Goal: Information Seeking & Learning: Find specific fact

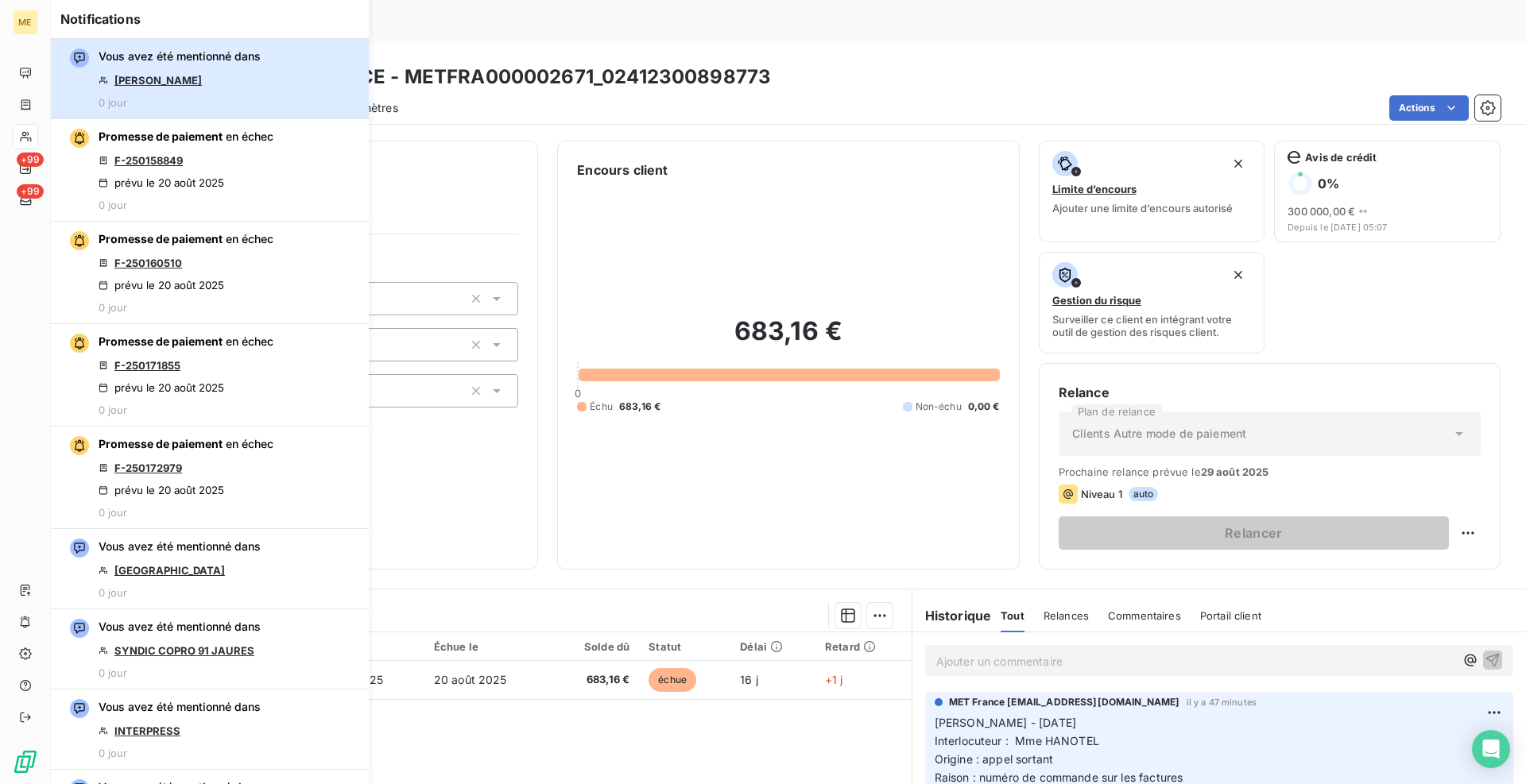
click at [168, 65] on div "Vous avez été mentionné dans OLIVIER 0 jour" at bounding box center [179, 79] width 162 height 60
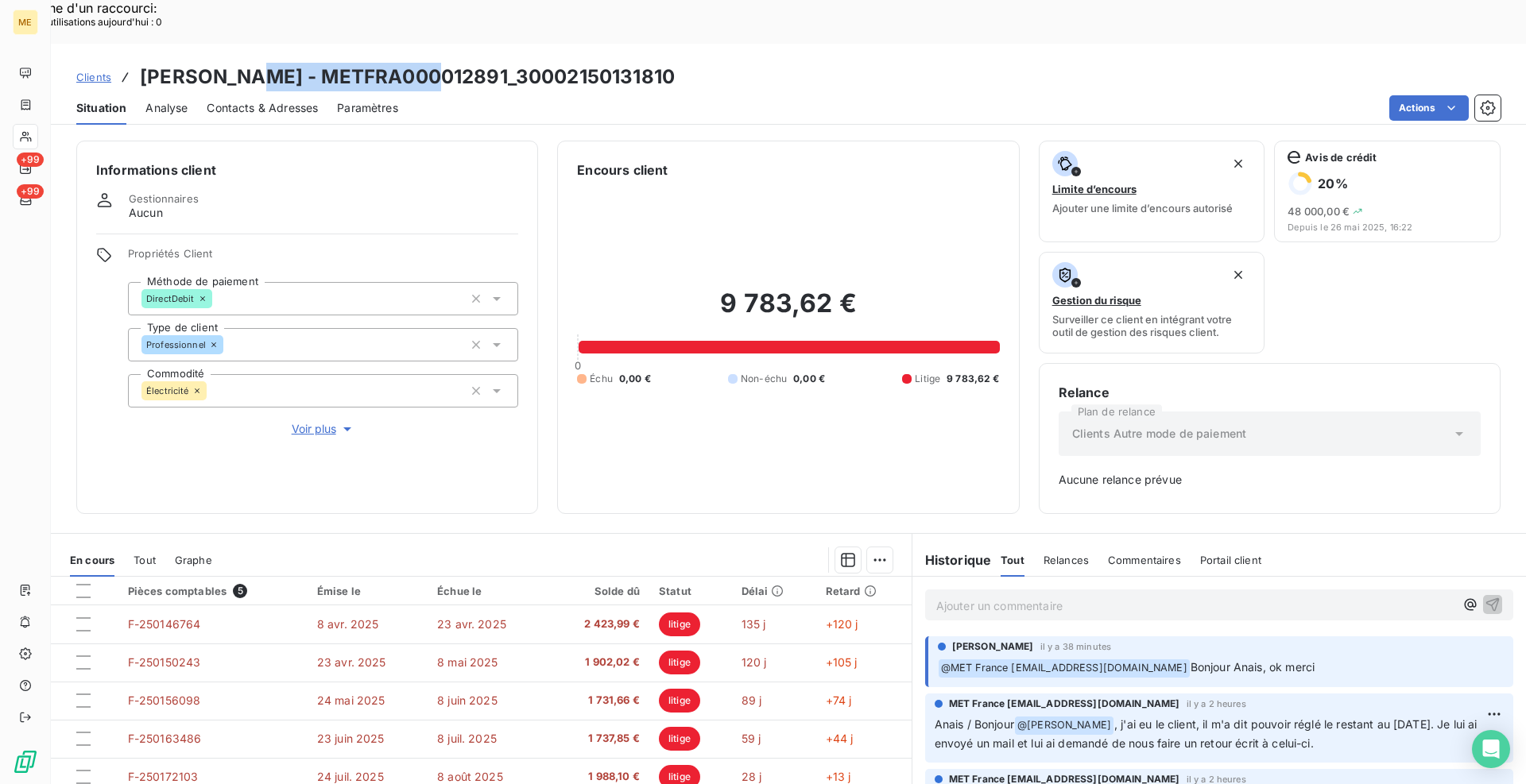
drag, startPoint x: 418, startPoint y: 33, endPoint x: 239, endPoint y: 40, distance: 179.1
click at [239, 63] on h3 "[PERSON_NAME] - METFRA000012891_30002150131810" at bounding box center [407, 77] width 535 height 29
click at [102, 71] on span "Clients" at bounding box center [93, 77] width 35 height 12
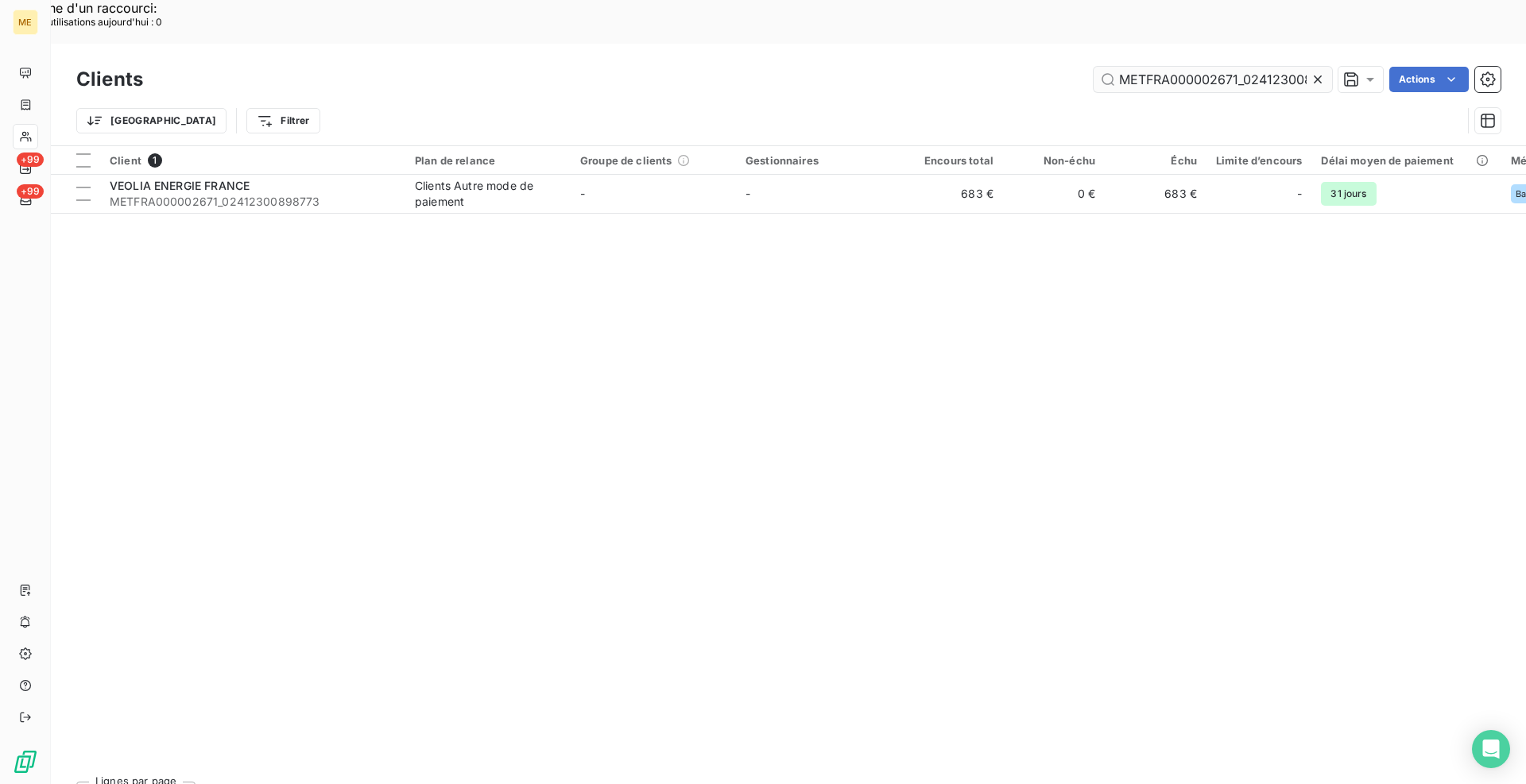
scroll to position [0, 44]
click at [1246, 67] on input "METFRA000002671_02412300898773" at bounding box center [1213, 79] width 238 height 26
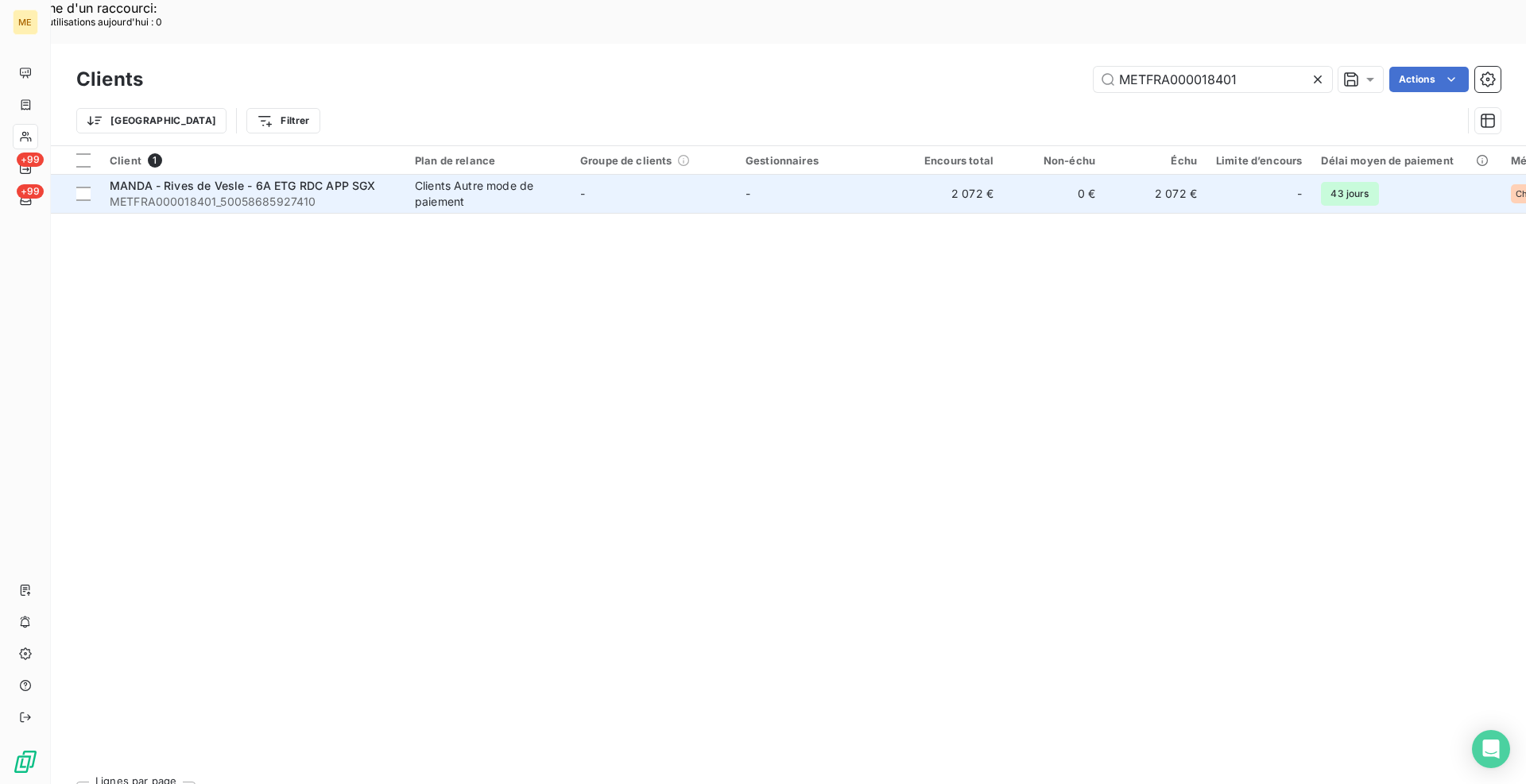
type input "METFRA000018401"
click at [376, 178] on div "MANDA - Rives de Vesle - 6A ETG RDC APP SGX" at bounding box center [253, 185] width 286 height 16
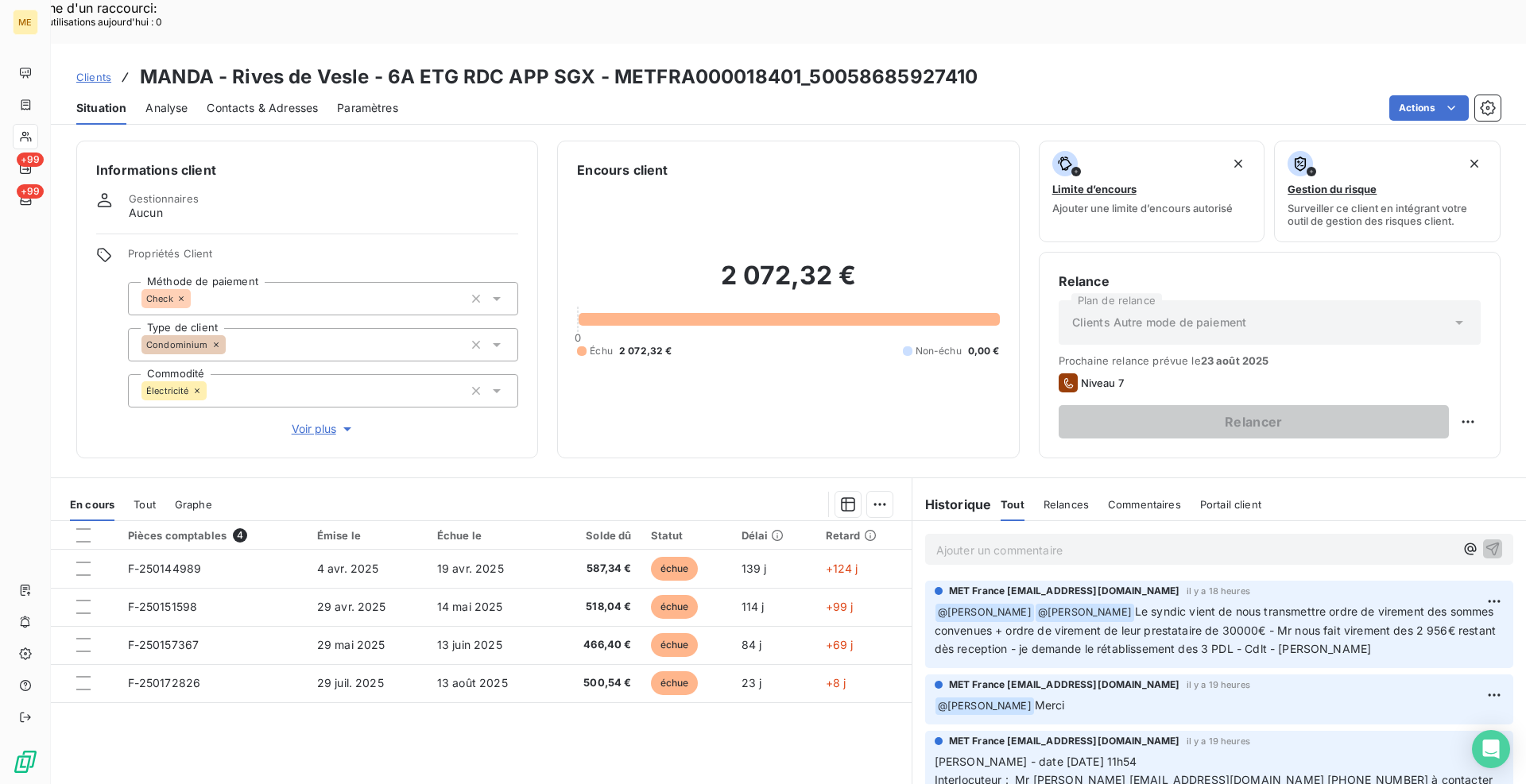
click at [103, 71] on span "Clients" at bounding box center [93, 77] width 35 height 12
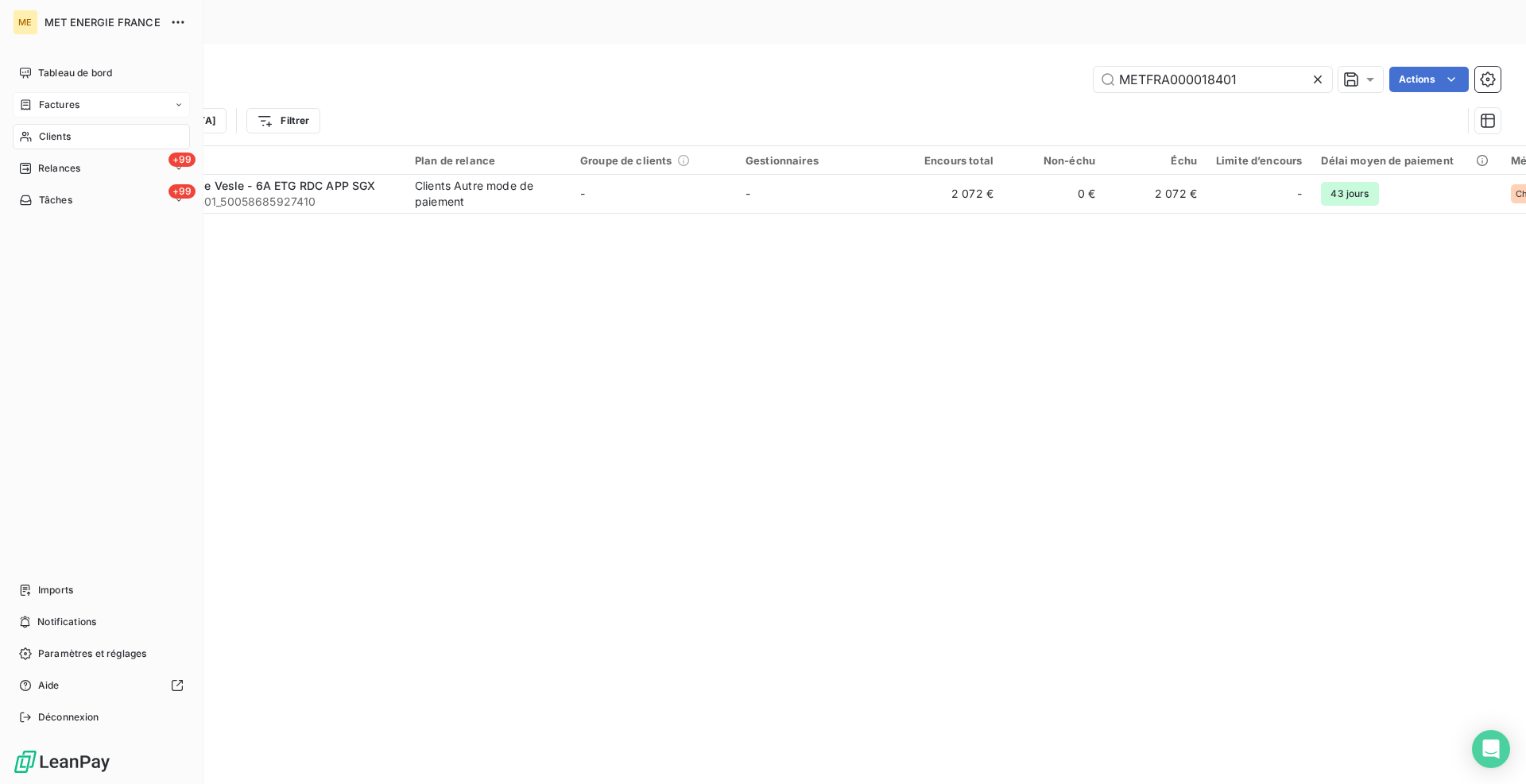
click at [45, 101] on span "Factures" at bounding box center [59, 104] width 41 height 14
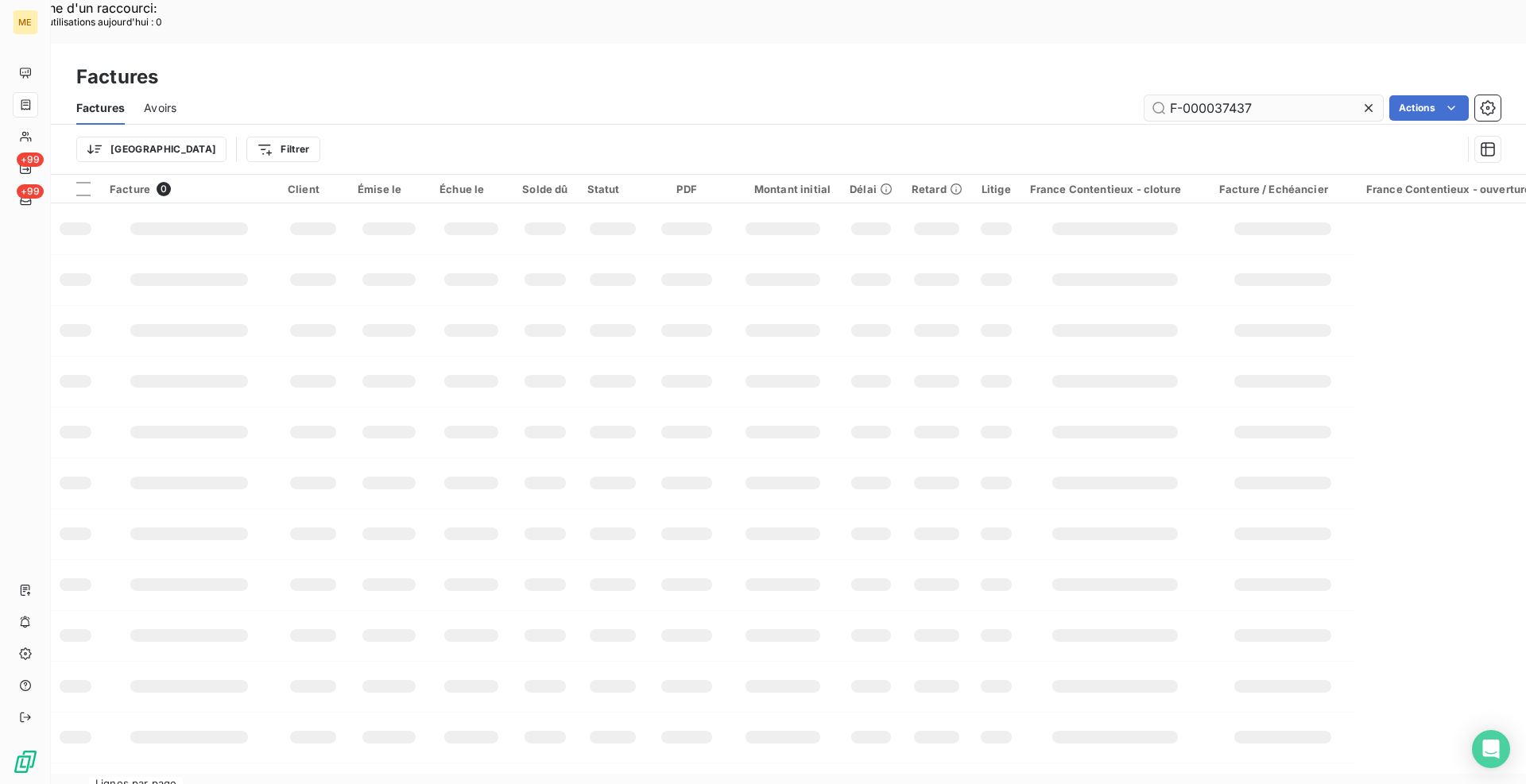
drag, startPoint x: 1287, startPoint y: 71, endPoint x: 1150, endPoint y: 72, distance: 137.0
click at [1150, 95] on input "F-000037437" at bounding box center [1264, 108] width 238 height 26
type input "F-250173362"
click at [1056, 95] on div "F-250173362 Actions" at bounding box center [848, 108] width 1305 height 26
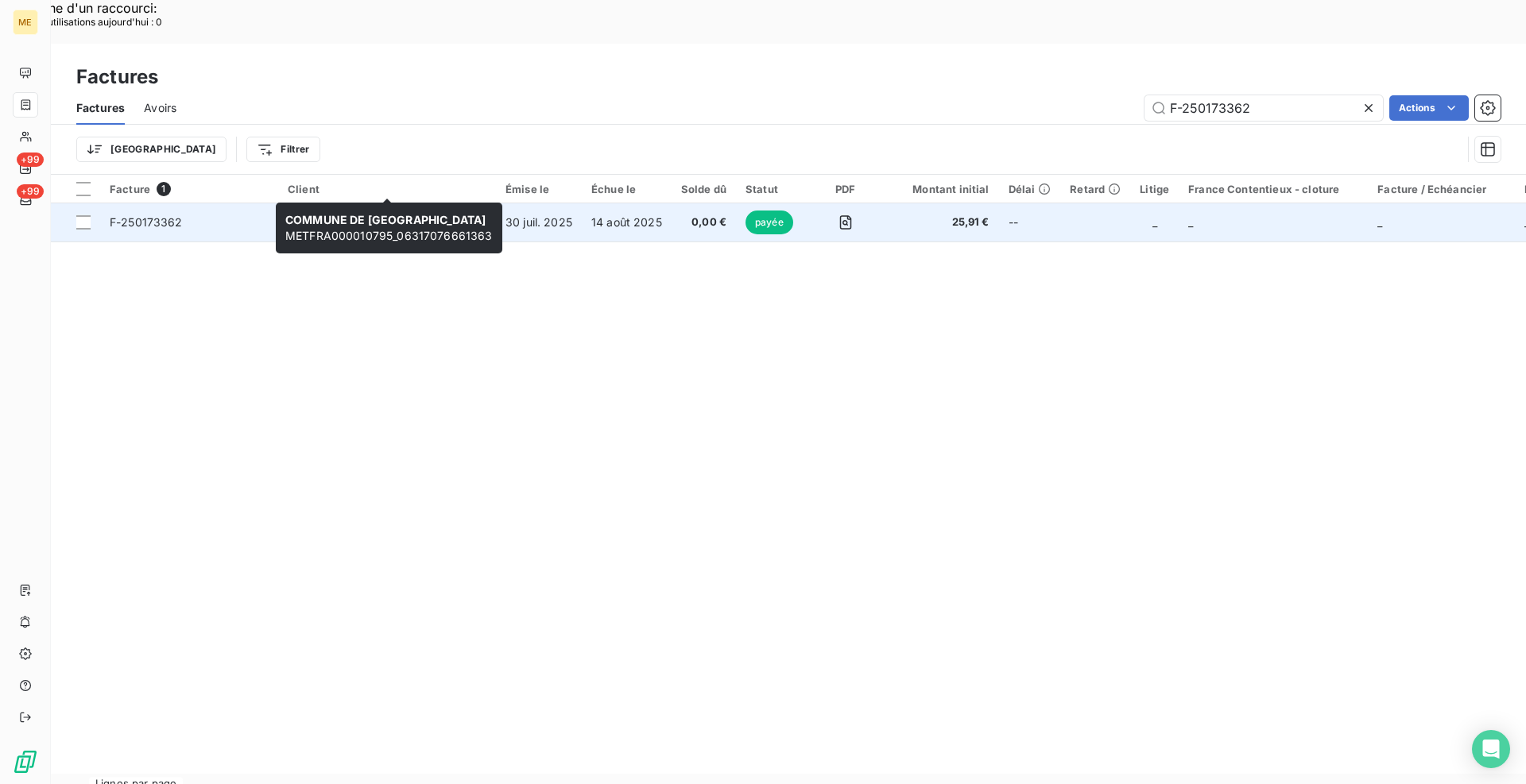
click at [444, 208] on span "COMMUNE DE [GEOGRAPHIC_DATA]" at bounding box center [386, 214] width 197 height 13
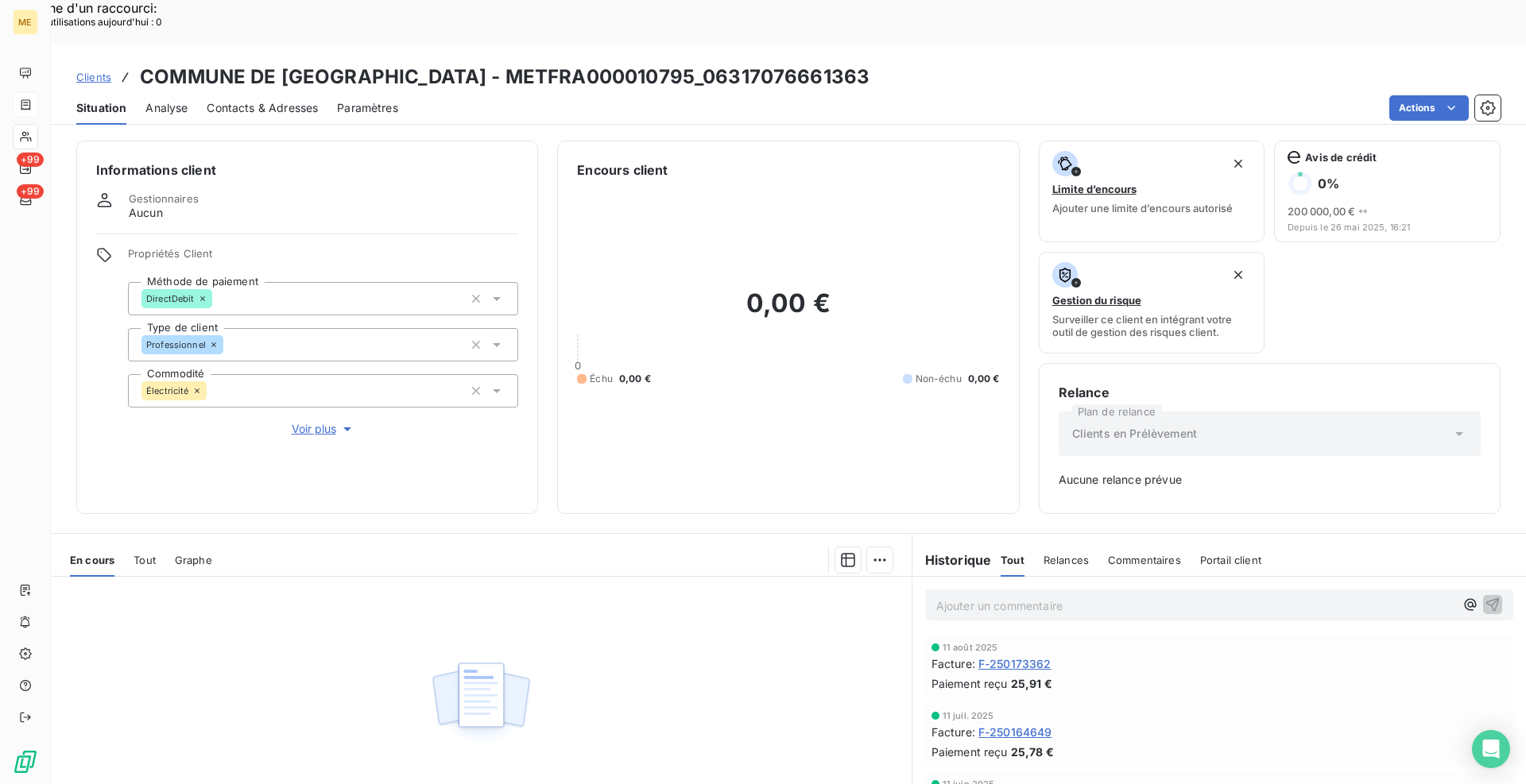
click at [545, 131] on div "Informations client Gestionnaires Aucun Propriétés Client Méthode de paiement D…" at bounding box center [789, 480] width 1476 height 697
click at [131, 543] on div "En cours Tout Graphe" at bounding box center [481, 560] width 861 height 33
click at [149, 543] on div "Tout" at bounding box center [144, 560] width 22 height 33
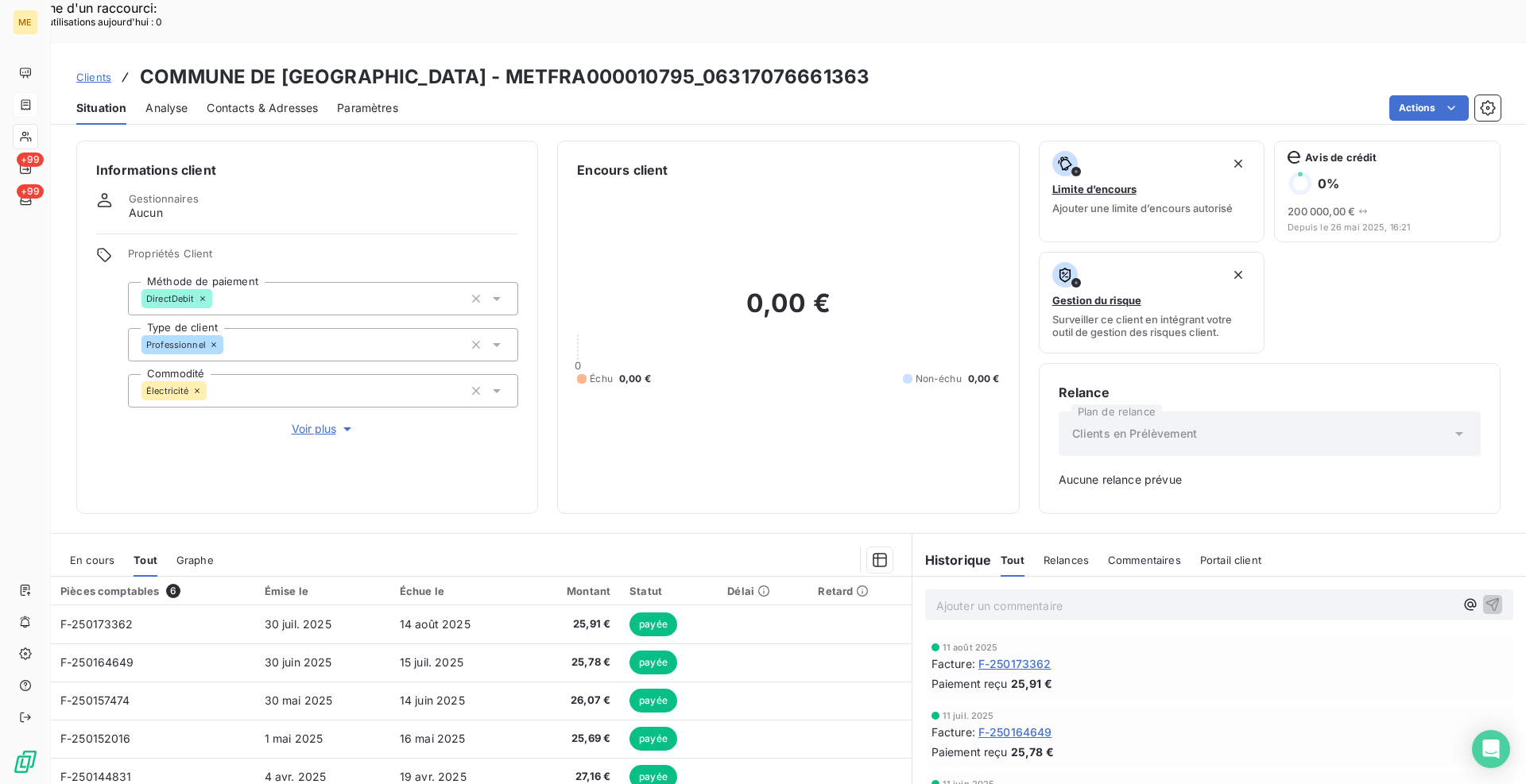
click at [543, 458] on div "Informations client Gestionnaires Aucun Propriétés Client Méthode de paiement D…" at bounding box center [789, 327] width 1476 height 374
click at [547, 131] on div "Informations client Gestionnaires Aucun Propriétés Client Méthode de paiement D…" at bounding box center [789, 480] width 1476 height 697
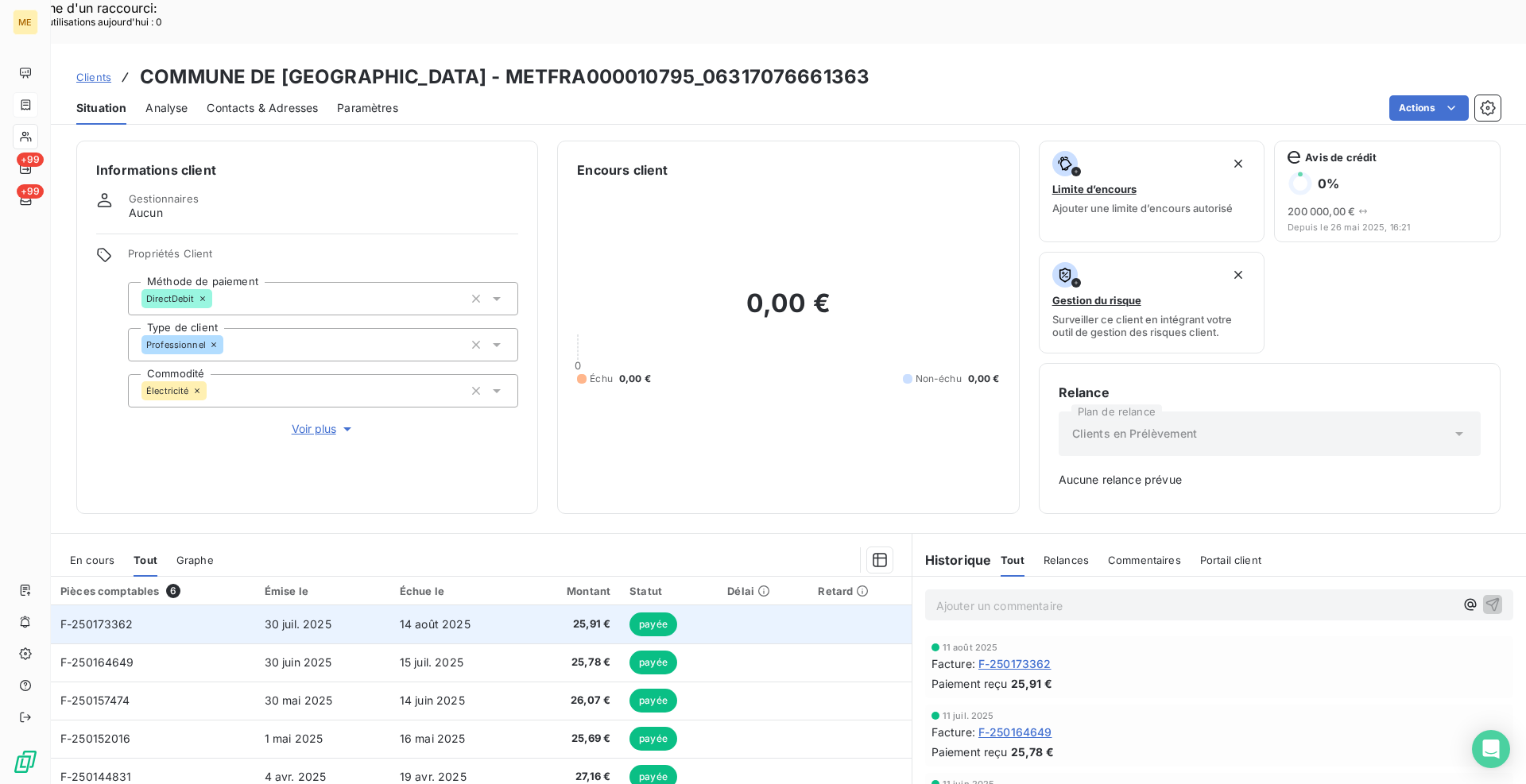
click at [130, 618] on span "F-250173362" at bounding box center [97, 624] width 73 height 13
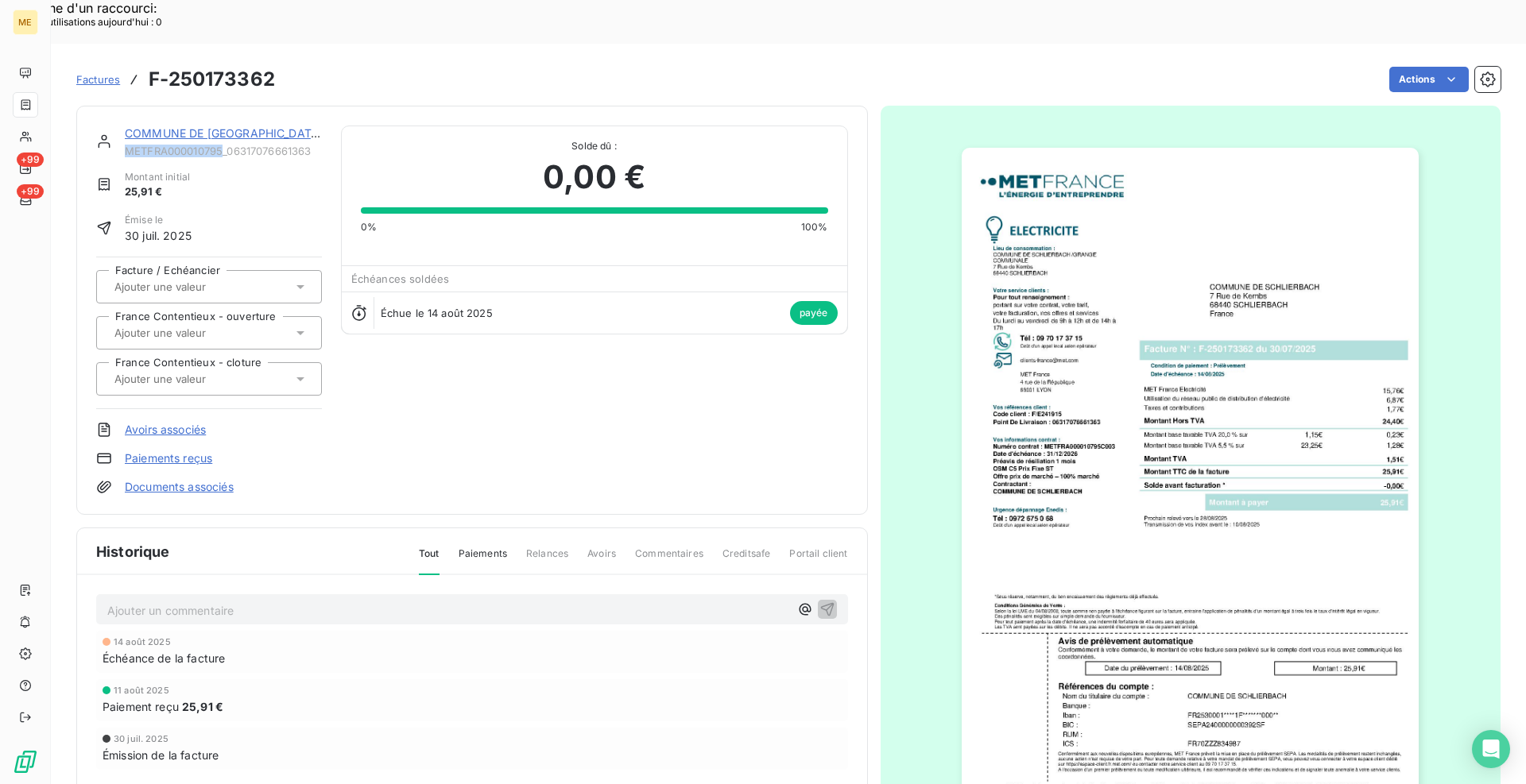
drag, startPoint x: 208, startPoint y: 105, endPoint x: 127, endPoint y: 104, distance: 81.0
click at [127, 145] on span "METFRA000010795_06317076661363" at bounding box center [223, 151] width 197 height 12
copy span "METFRA000010795"
click at [476, 430] on div "COMMUNE DE SCHLIERBACH METFRA000010795_06317076661363 Montant initial 25,91 € É…" at bounding box center [471, 310] width 752 height 370
click at [248, 127] on link "COMMUNE DE [GEOGRAPHIC_DATA]" at bounding box center [223, 133] width 198 height 13
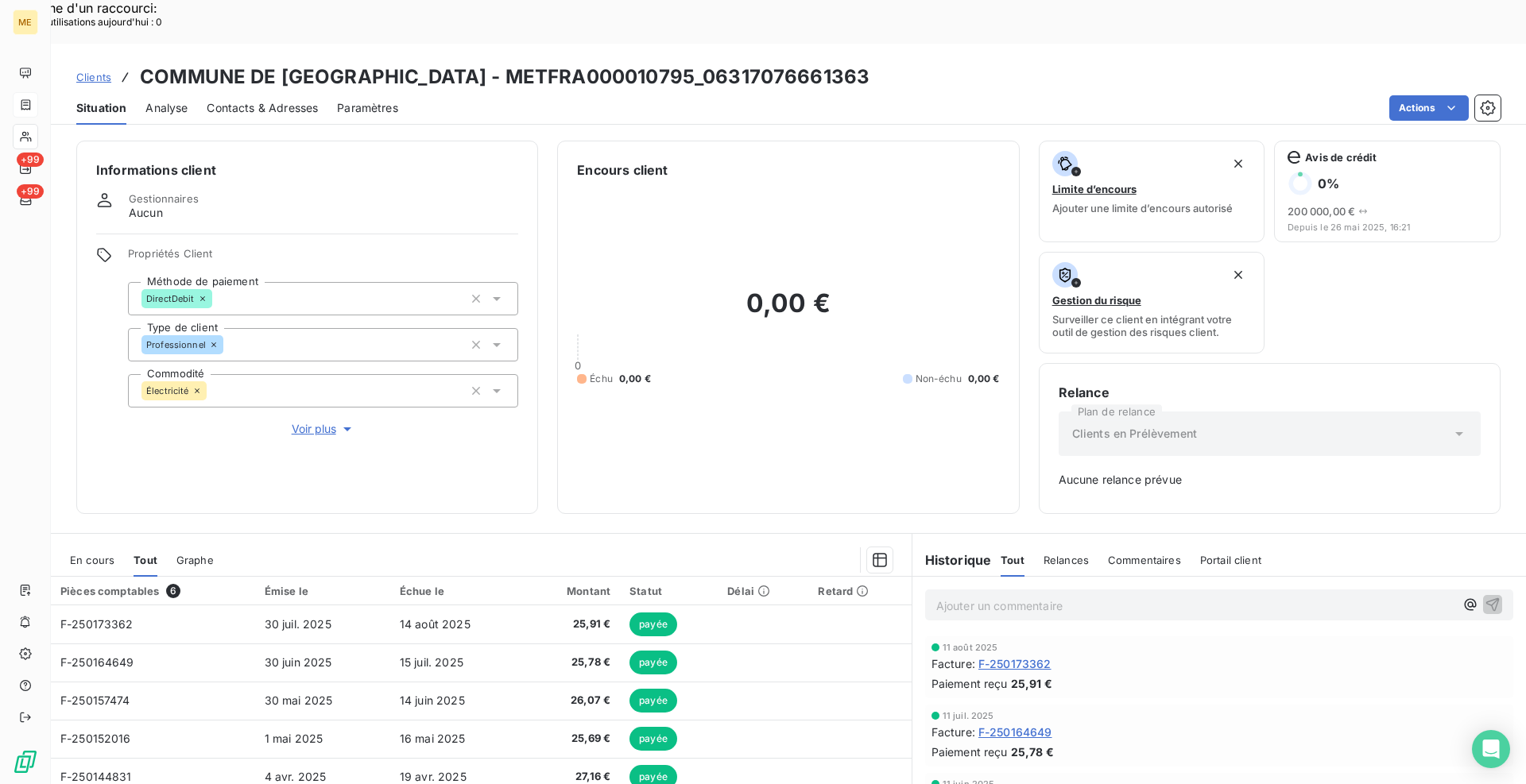
click at [535, 427] on div "Informations client Gestionnaires Aucun Propriétés Client Méthode de paiement D…" at bounding box center [789, 327] width 1476 height 374
click at [83, 554] on span "En cours" at bounding box center [93, 560] width 45 height 12
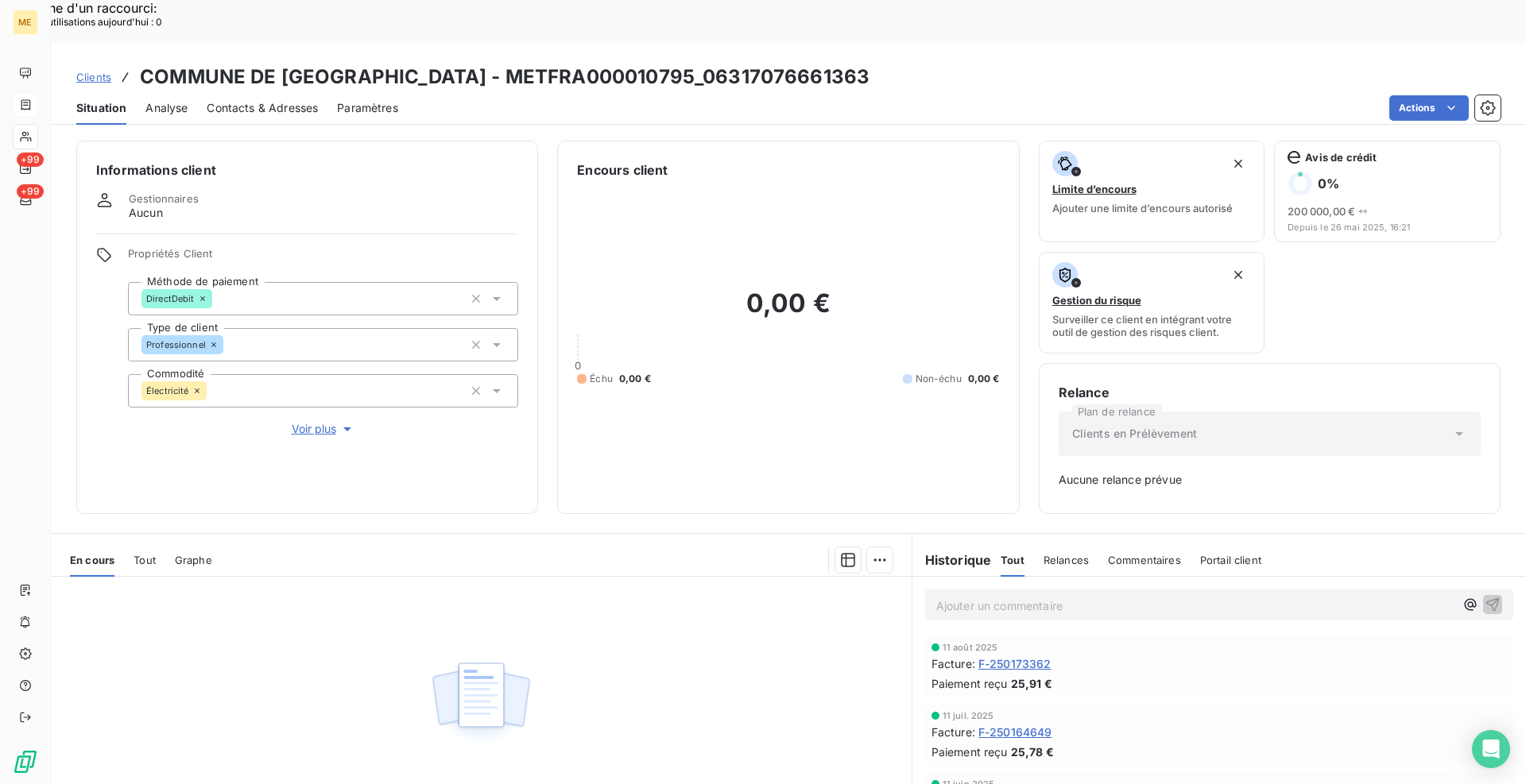
click at [549, 87] on div "Clients COMMUNE DE SCHLIERBACH - METFRA000010795_06317076661363 Situation Analy…" at bounding box center [789, 436] width 1476 height 784
click at [540, 141] on div "Informations client Gestionnaires Aucun Propriétés Client Méthode de paiement D…" at bounding box center [789, 327] width 1476 height 374
click at [909, 63] on div "Clients COMMUNE DE [GEOGRAPHIC_DATA] - METFRA000010795_06317076661363" at bounding box center [789, 77] width 1476 height 29
